Goal: Task Accomplishment & Management: Use online tool/utility

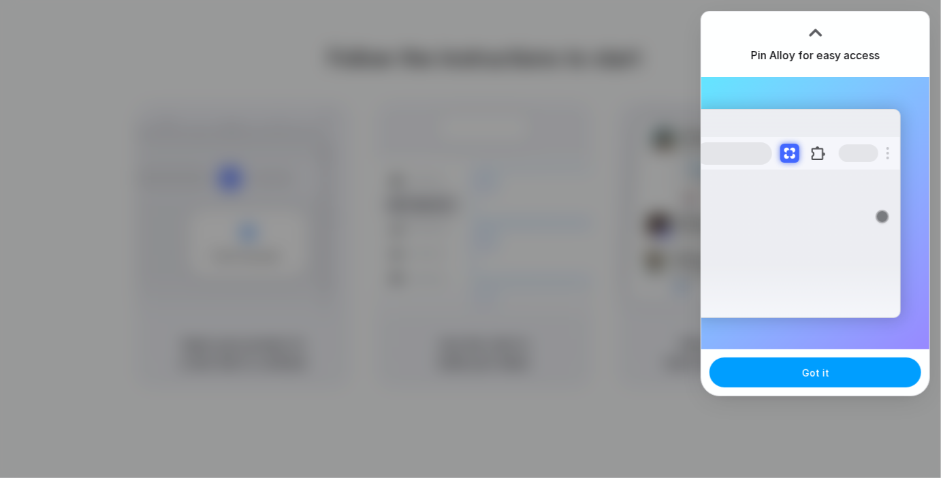
click at [804, 377] on span "Got it" at bounding box center [815, 373] width 27 height 14
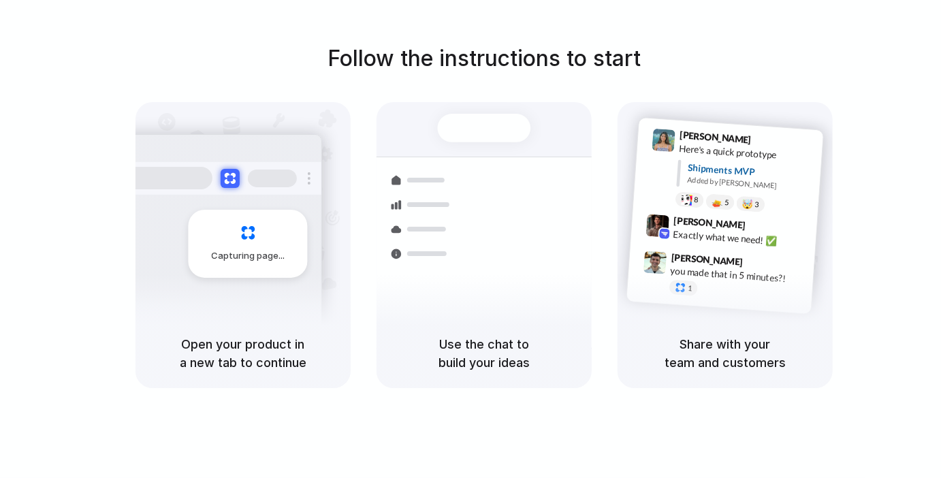
click at [865, 77] on div "Follow the instructions to start Capturing page Open your product in a new tab …" at bounding box center [484, 215] width 941 height 346
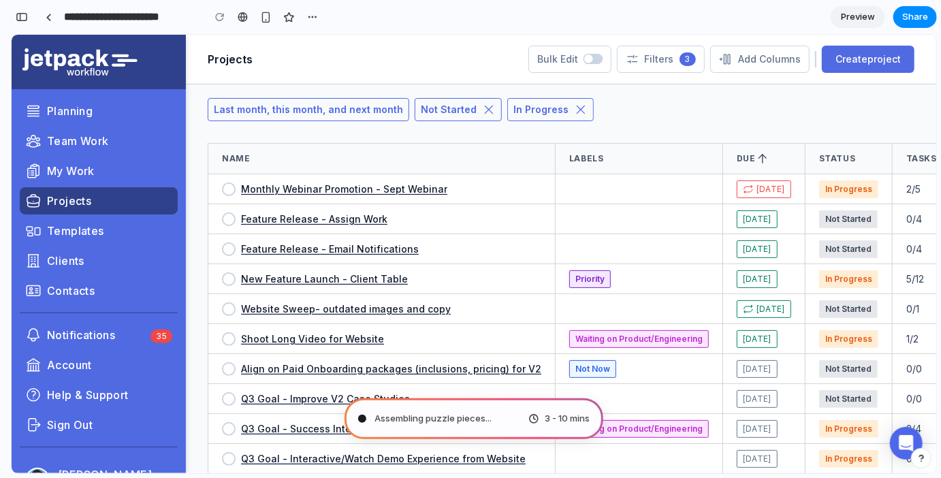
drag, startPoint x: 564, startPoint y: 423, endPoint x: 571, endPoint y: 413, distance: 12.8
click at [565, 423] on span "3 - 10 mins" at bounding box center [567, 419] width 45 height 14
type input "**********"
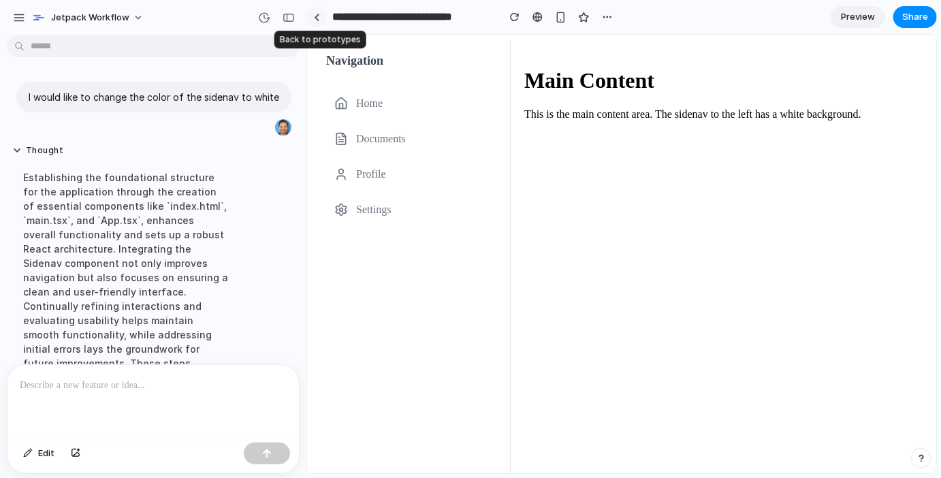
click at [314, 15] on div at bounding box center [317, 17] width 6 height 7
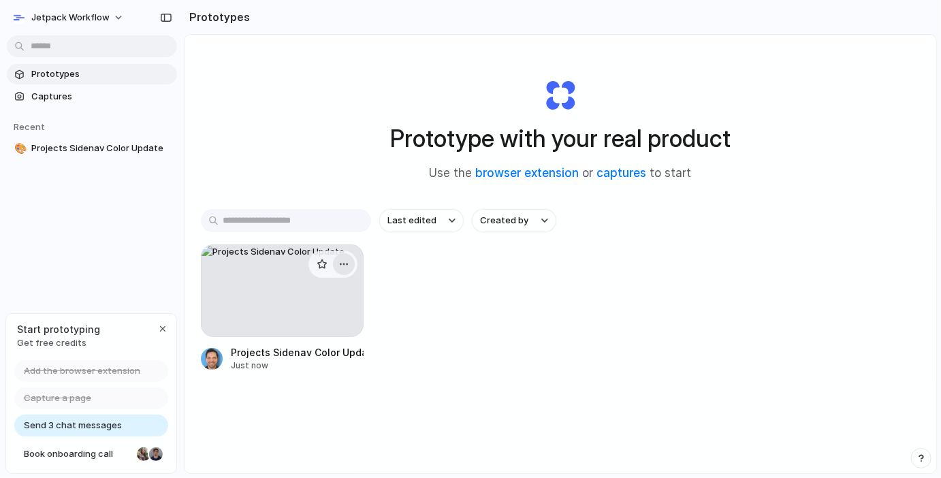
click at [342, 263] on div "button" at bounding box center [343, 264] width 11 height 11
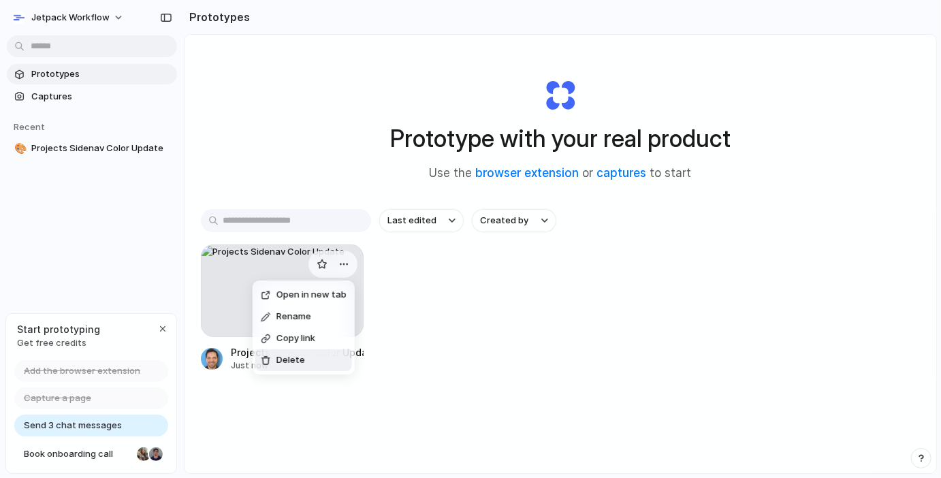
click at [315, 359] on li "Delete" at bounding box center [303, 360] width 97 height 22
